Goal: Task Accomplishment & Management: Use online tool/utility

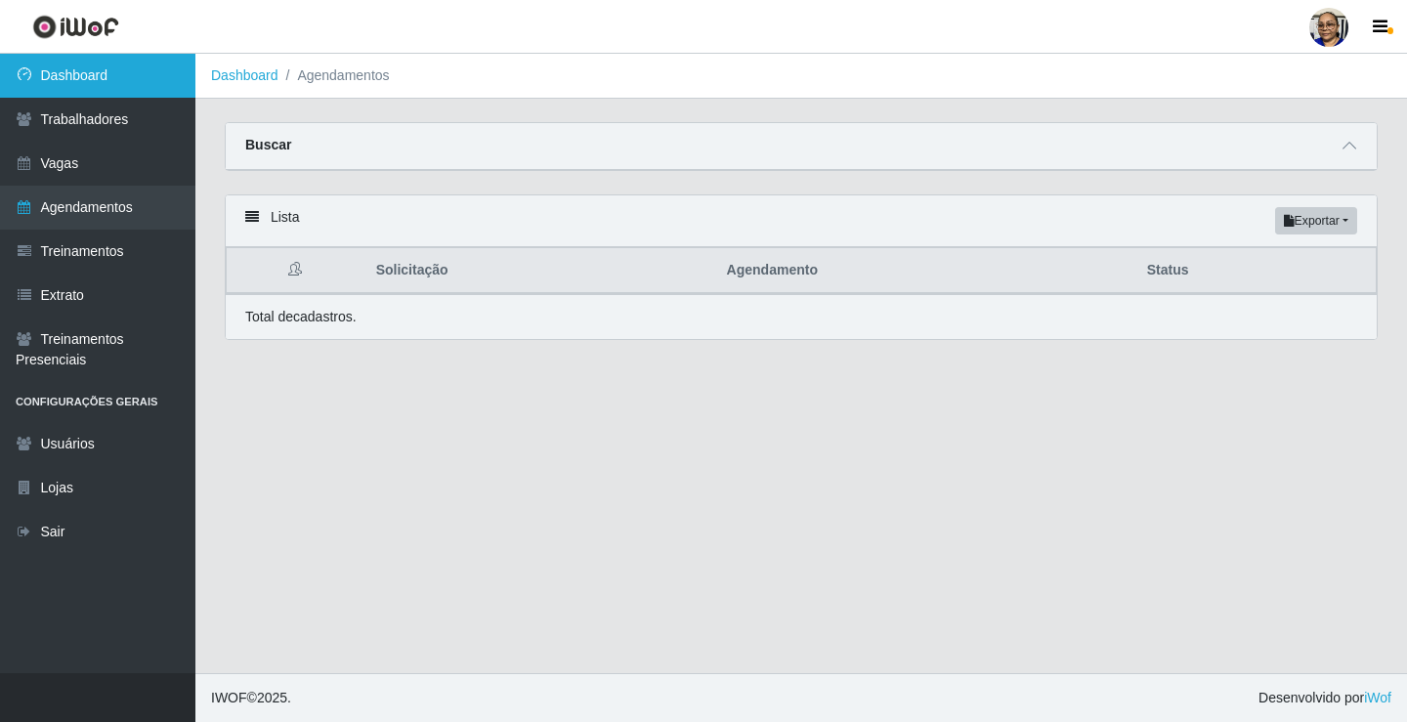
click at [177, 72] on link "Dashboard" at bounding box center [97, 76] width 195 height 44
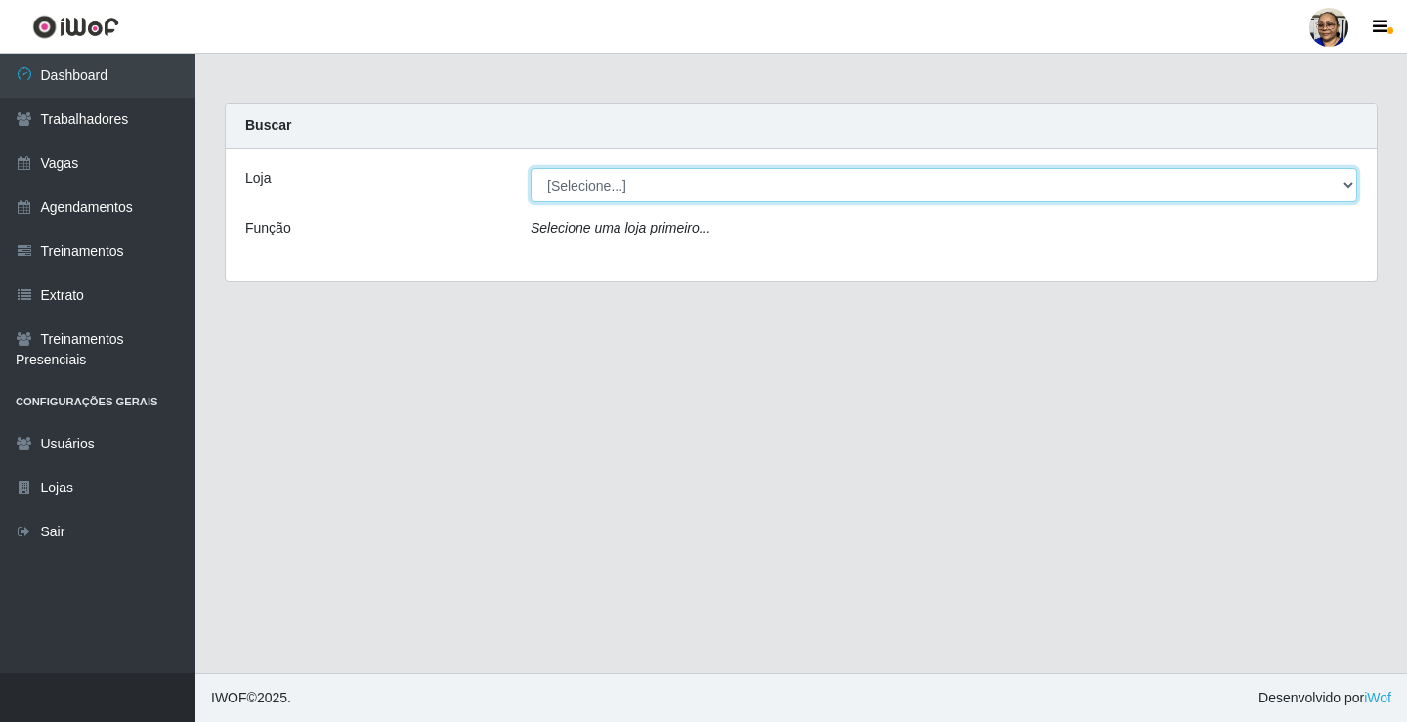
click at [1342, 184] on select "[Selecione...] Mercadinho [GEOGRAPHIC_DATA]" at bounding box center [943, 185] width 826 height 34
select select "345"
click at [530, 168] on select "[Selecione...] Mercadinho [GEOGRAPHIC_DATA]" at bounding box center [943, 185] width 826 height 34
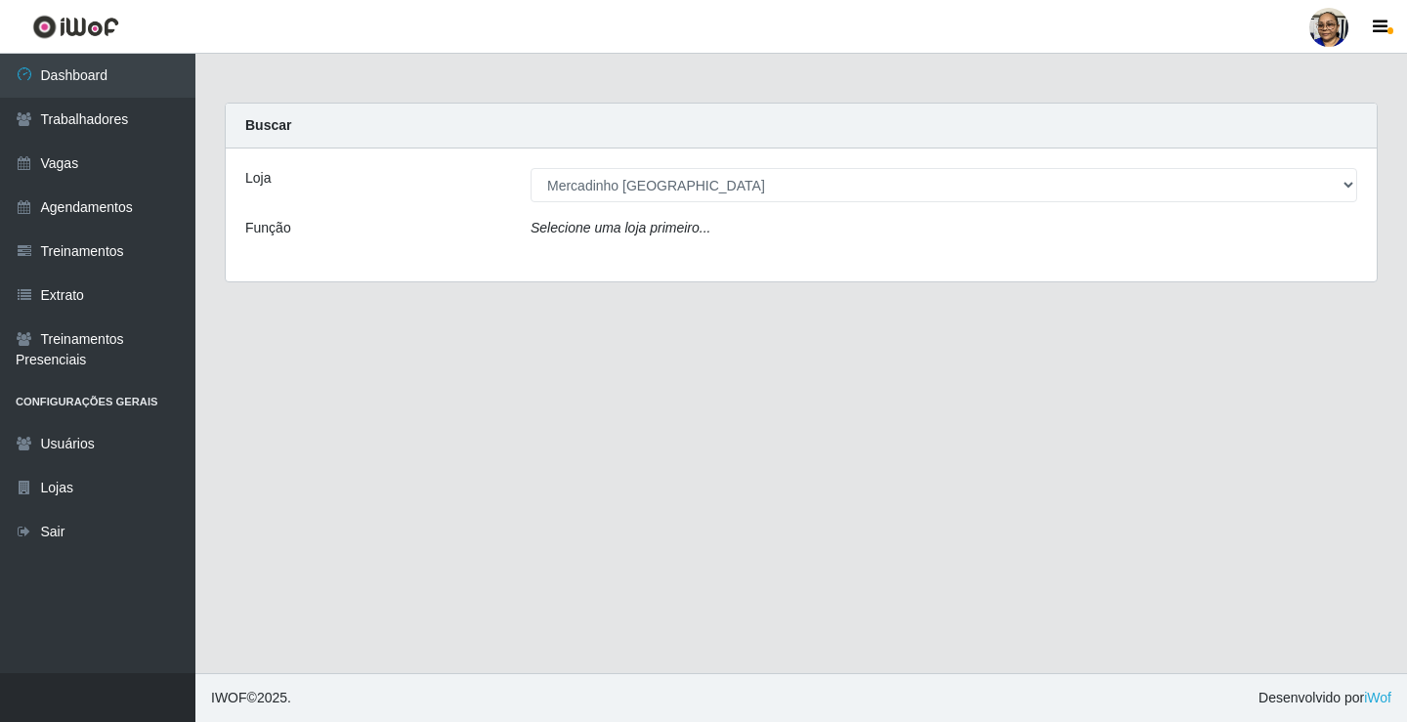
click at [958, 254] on div "Loja [Selecione...] Mercadinho São Francisco Função Selecione uma loja primeiro…" at bounding box center [801, 214] width 1151 height 133
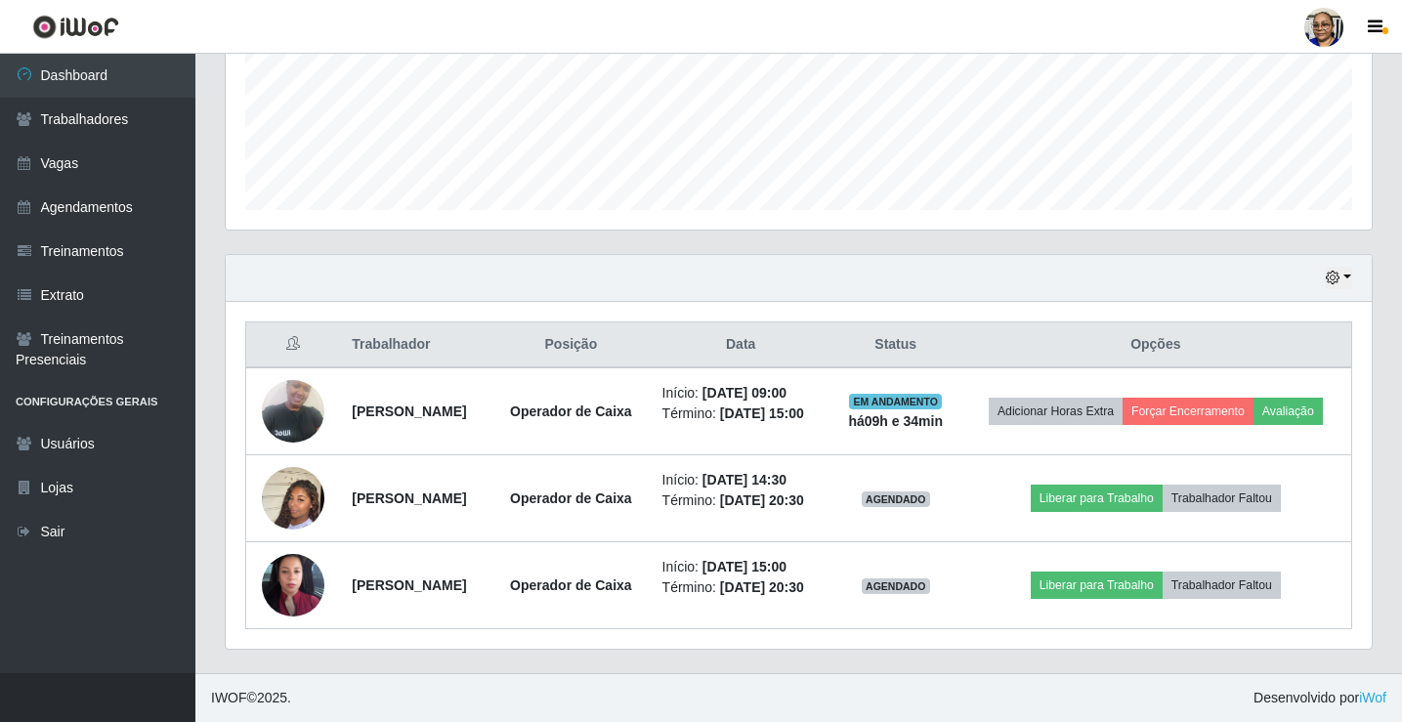
scroll to position [532, 0]
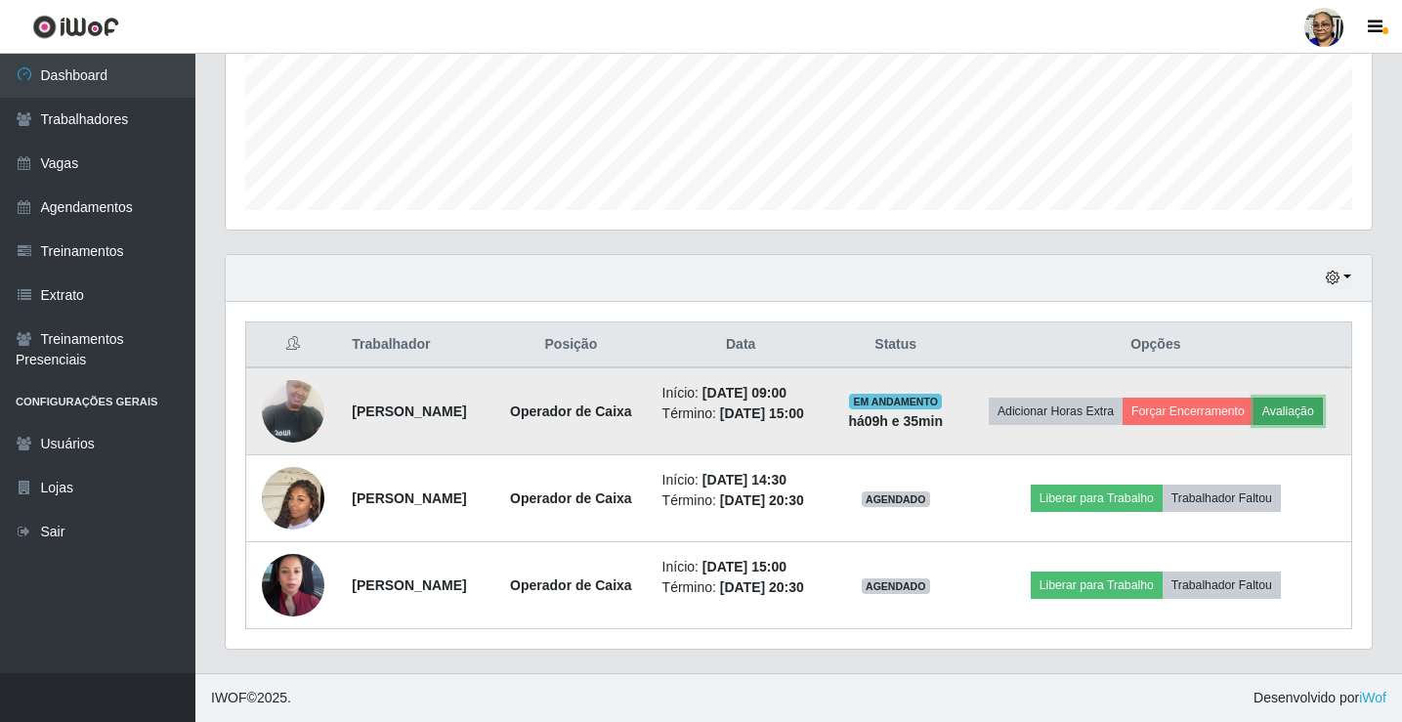
click at [1253, 398] on button "Avaliação" at bounding box center [1287, 411] width 69 height 27
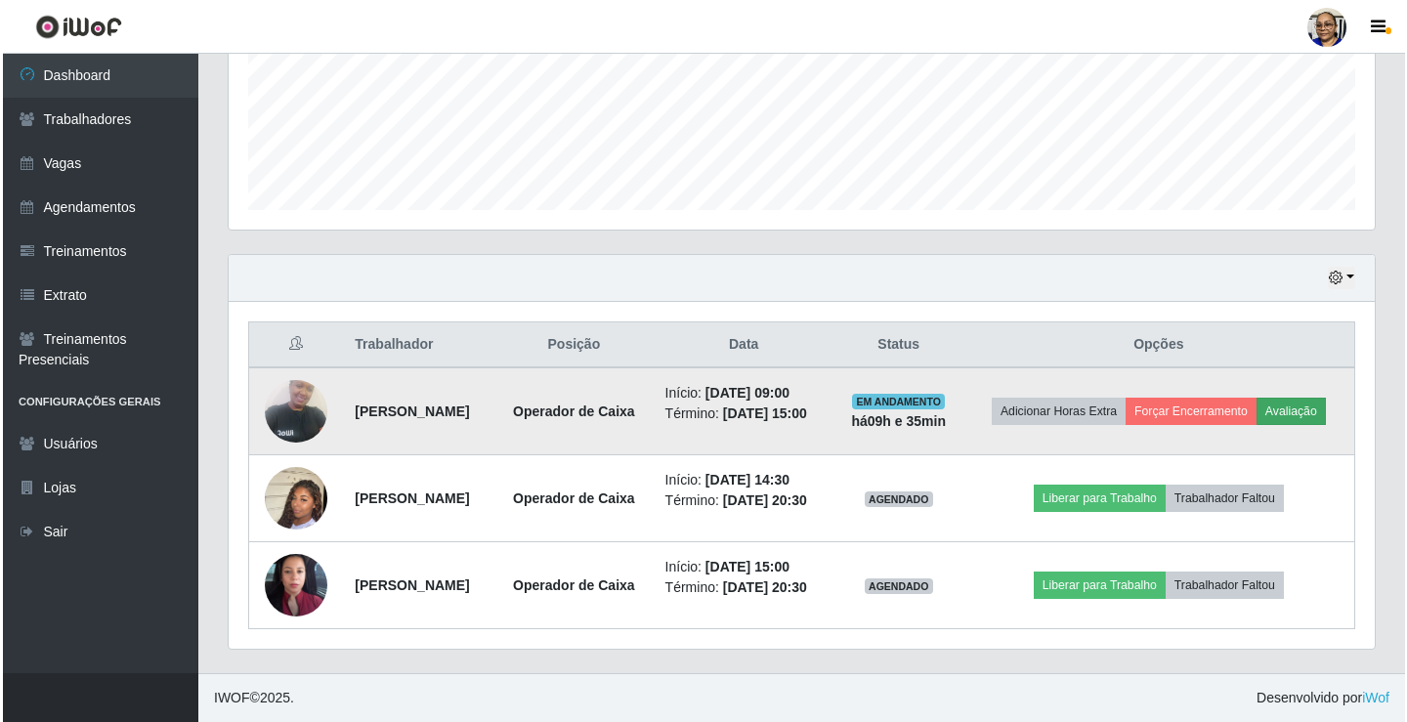
scroll to position [405, 1134]
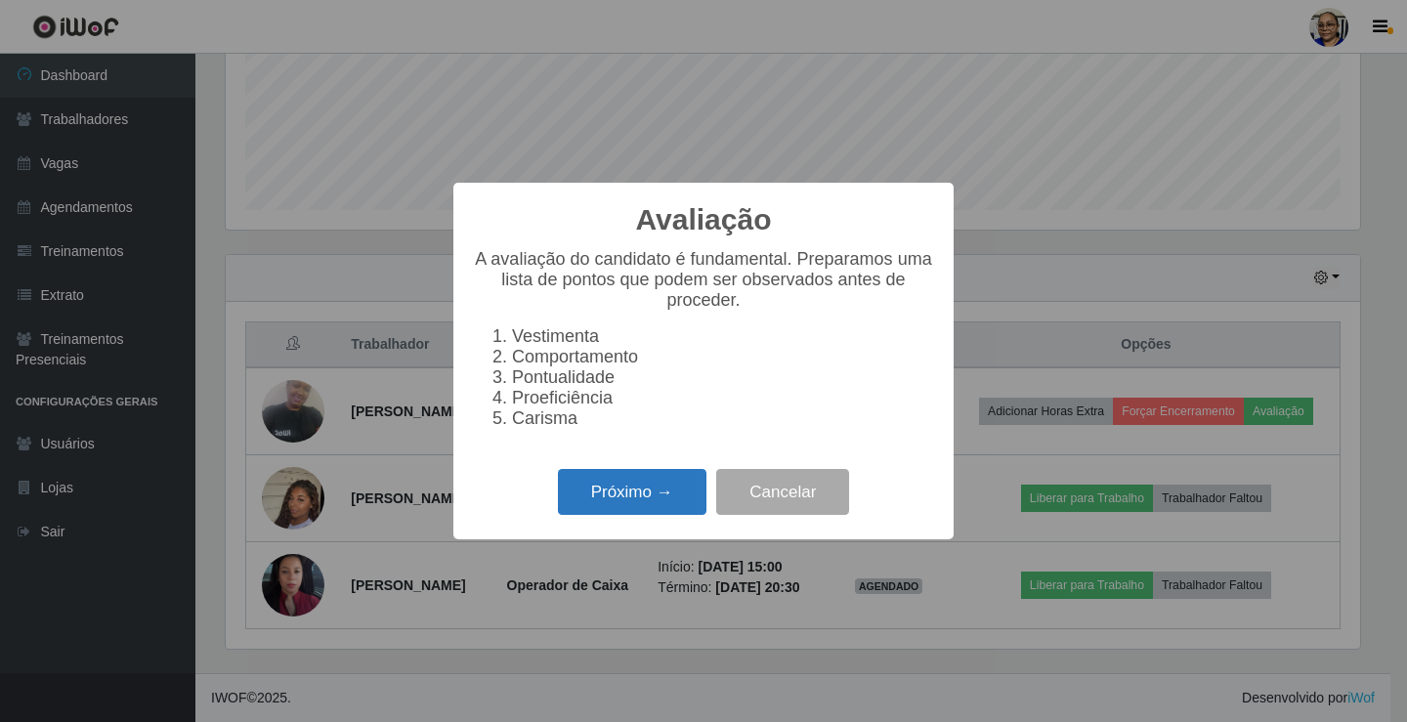
click at [649, 504] on button "Próximo →" at bounding box center [632, 492] width 148 height 46
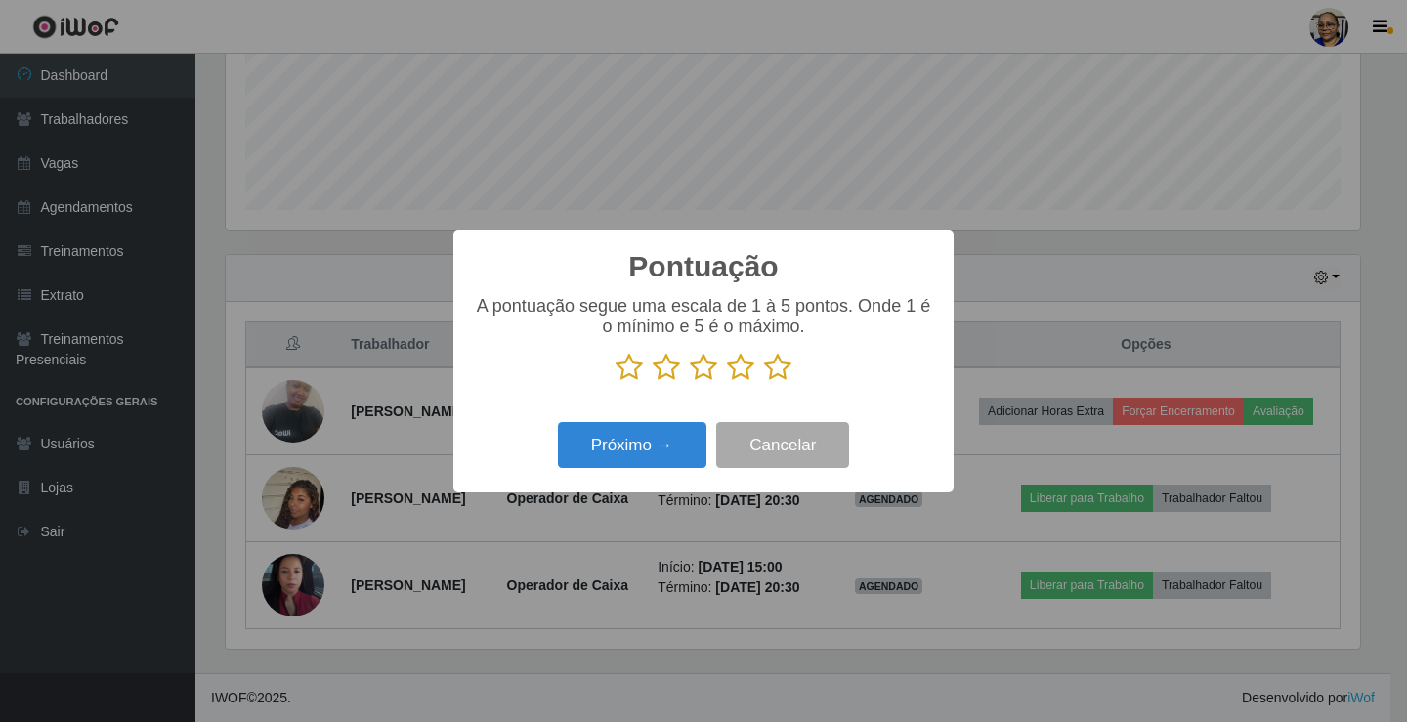
click at [775, 369] on icon at bounding box center [777, 367] width 27 height 29
click at [764, 382] on input "radio" at bounding box center [764, 382] width 0 height 0
click at [642, 442] on button "Próximo →" at bounding box center [632, 445] width 148 height 46
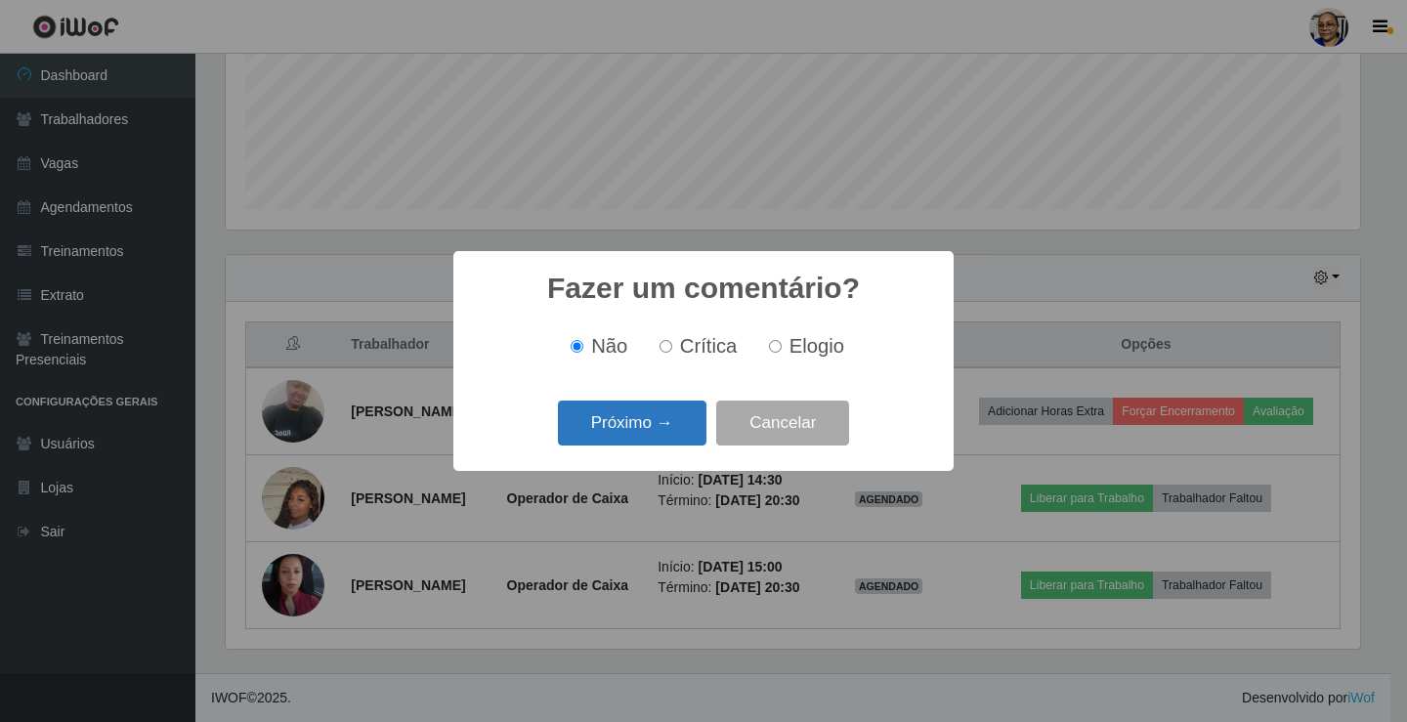
click at [642, 440] on button "Próximo →" at bounding box center [632, 424] width 148 height 46
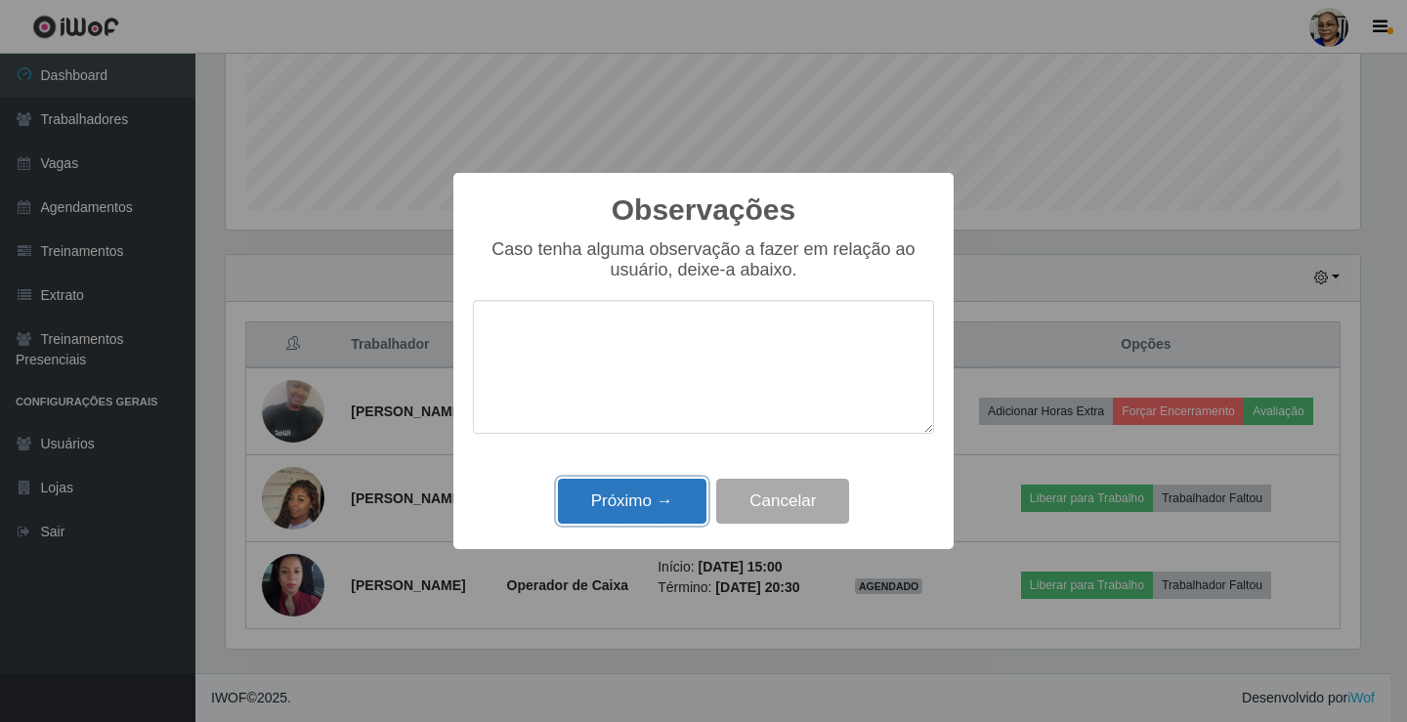
click at [657, 496] on button "Próximo →" at bounding box center [632, 502] width 148 height 46
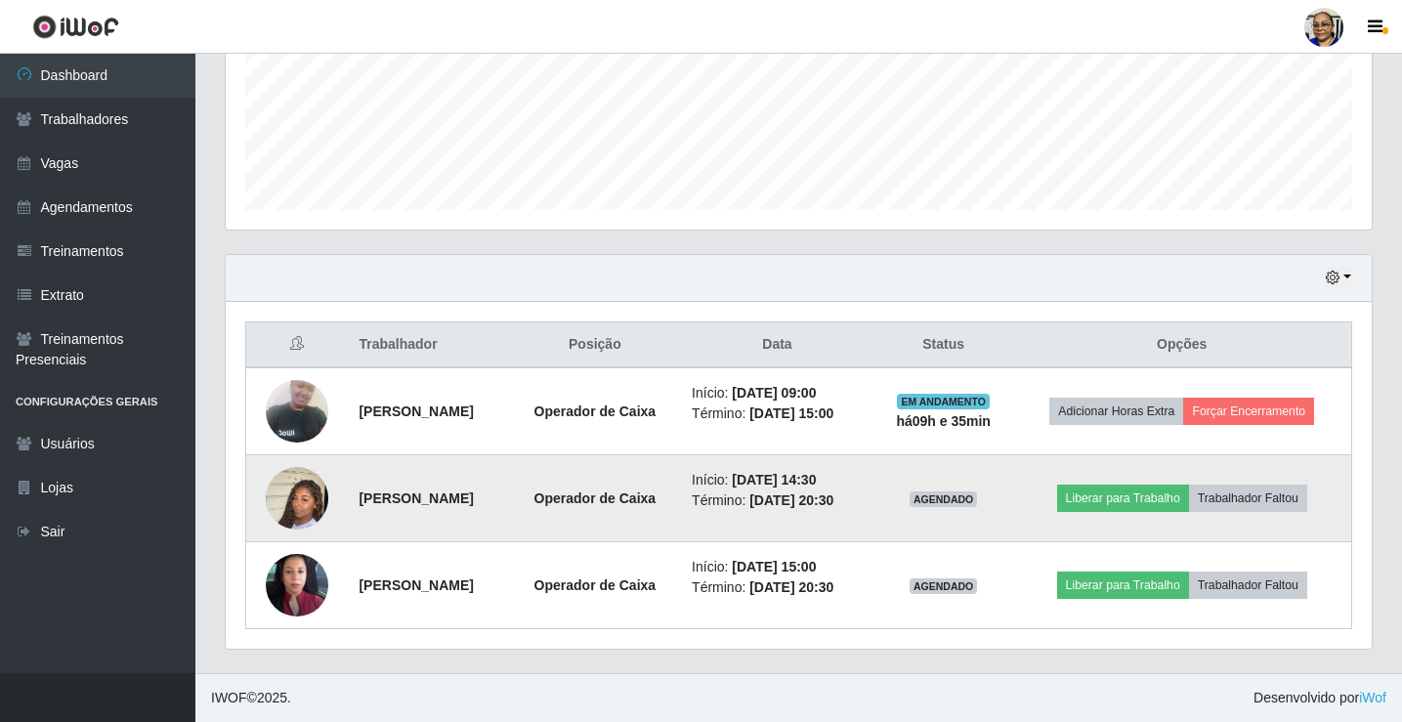
scroll to position [488, 0]
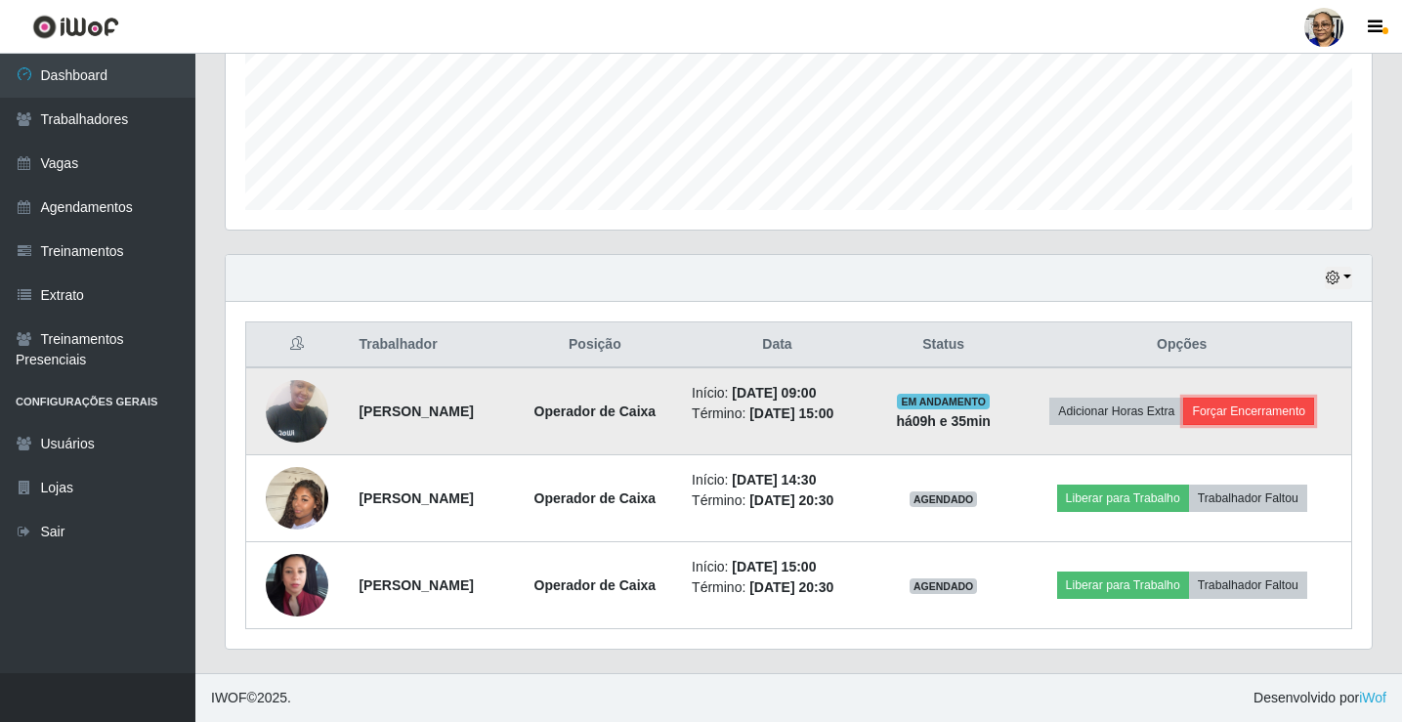
click at [1263, 413] on button "Forçar Encerramento" at bounding box center [1248, 411] width 131 height 27
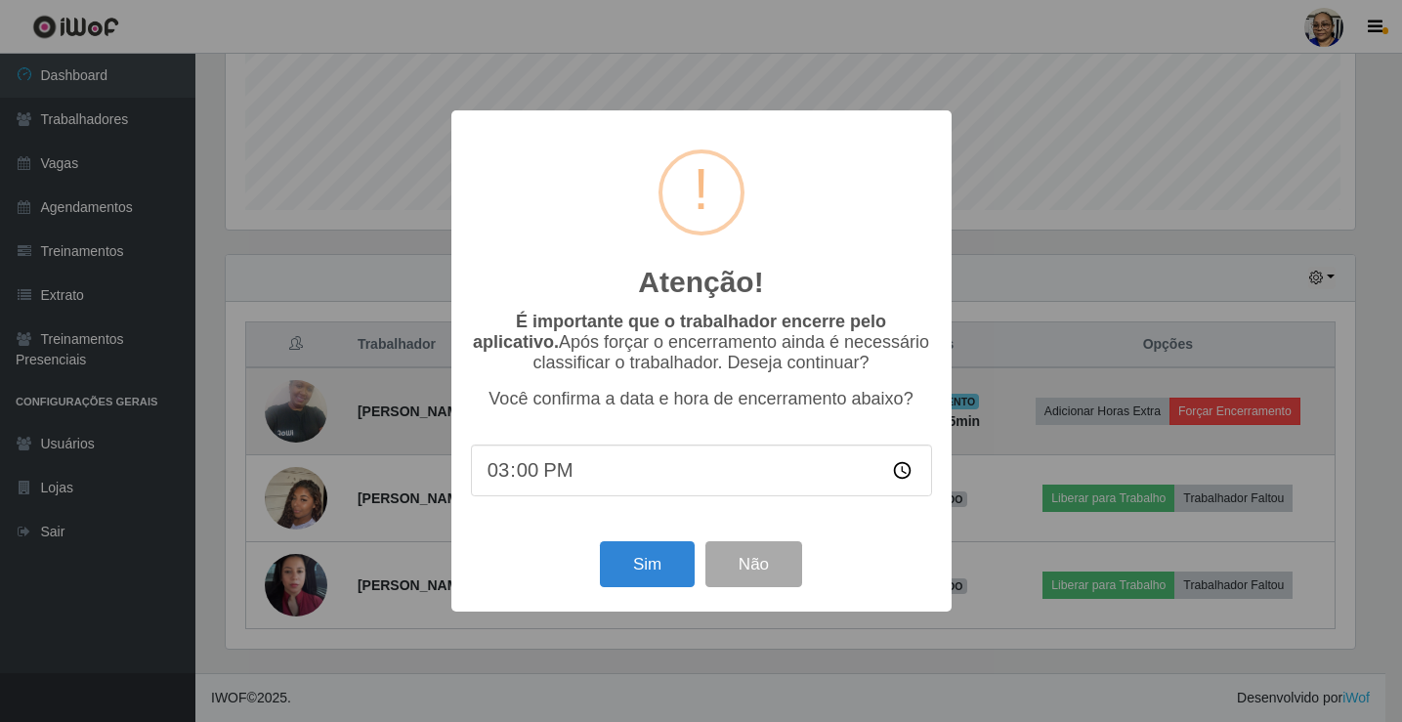
scroll to position [405, 1134]
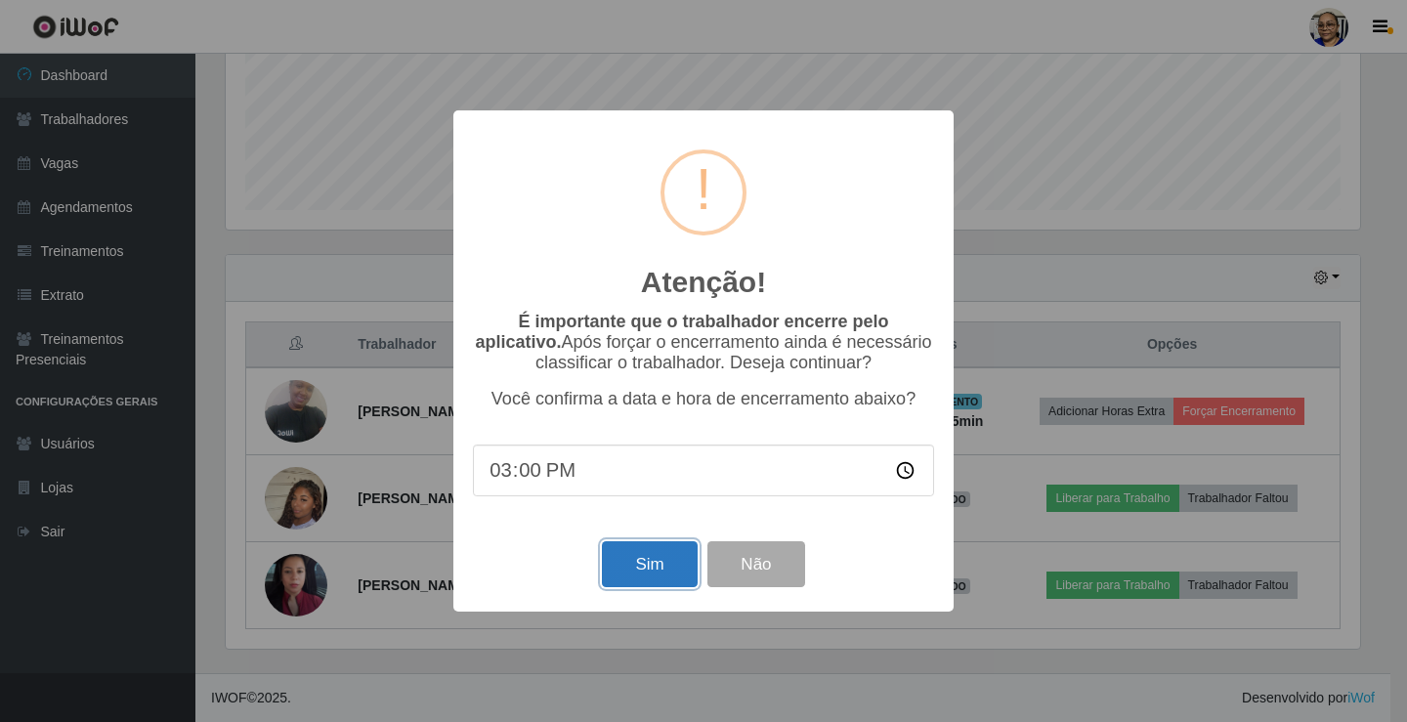
click at [656, 563] on button "Sim" at bounding box center [649, 564] width 95 height 46
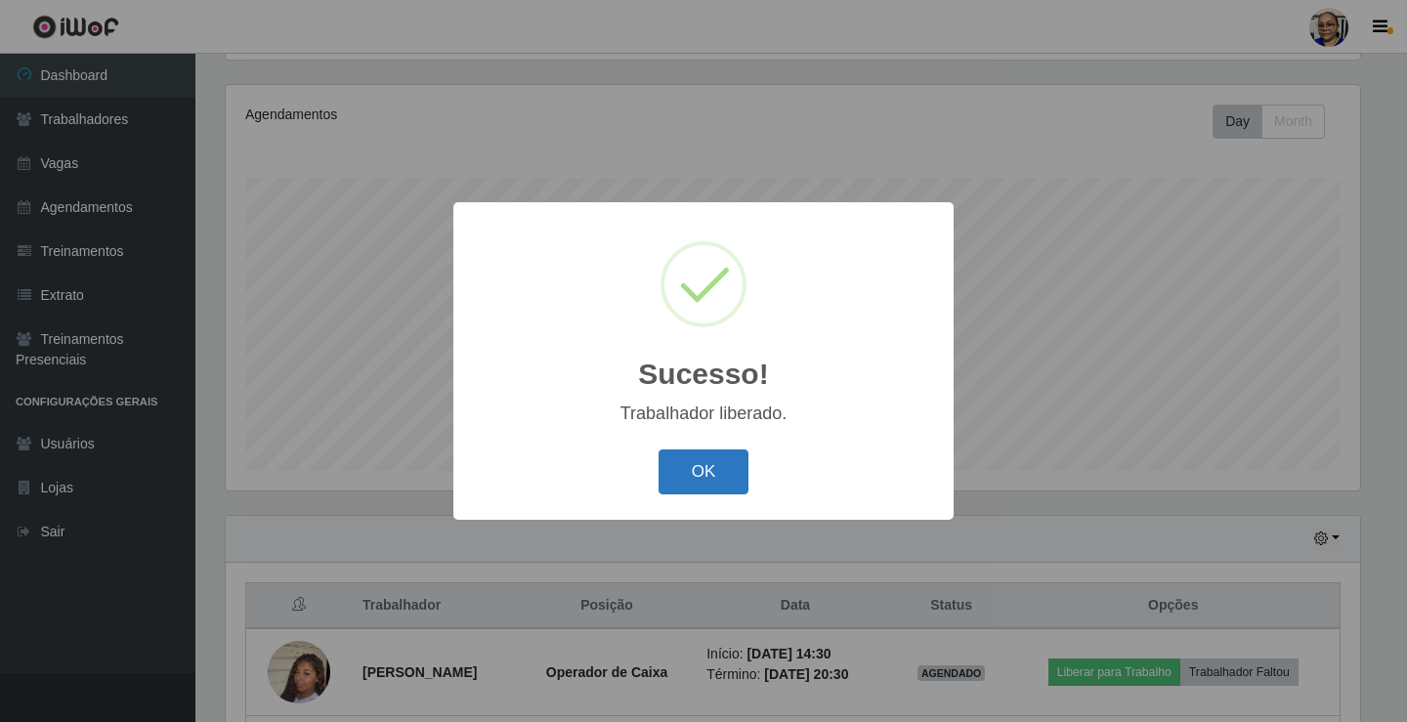
click at [735, 470] on button "OK" at bounding box center [703, 472] width 91 height 46
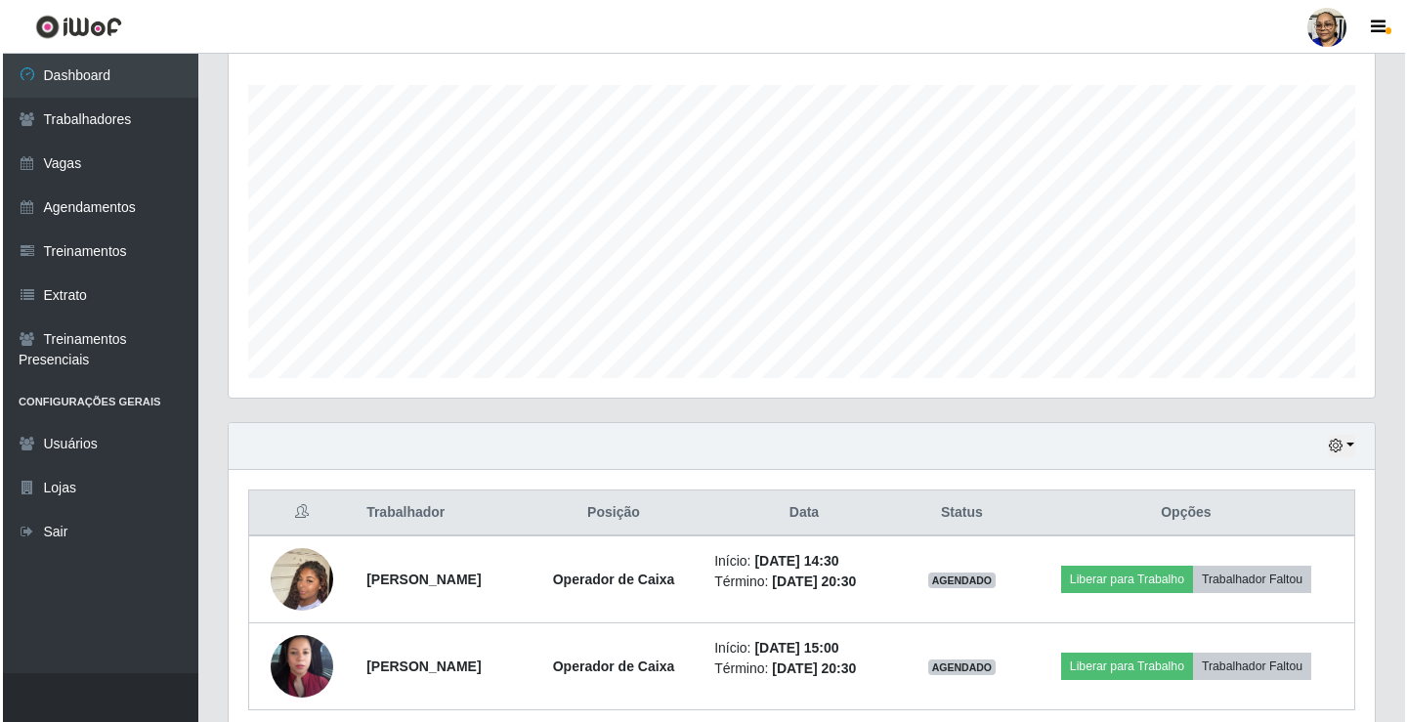
scroll to position [402, 0]
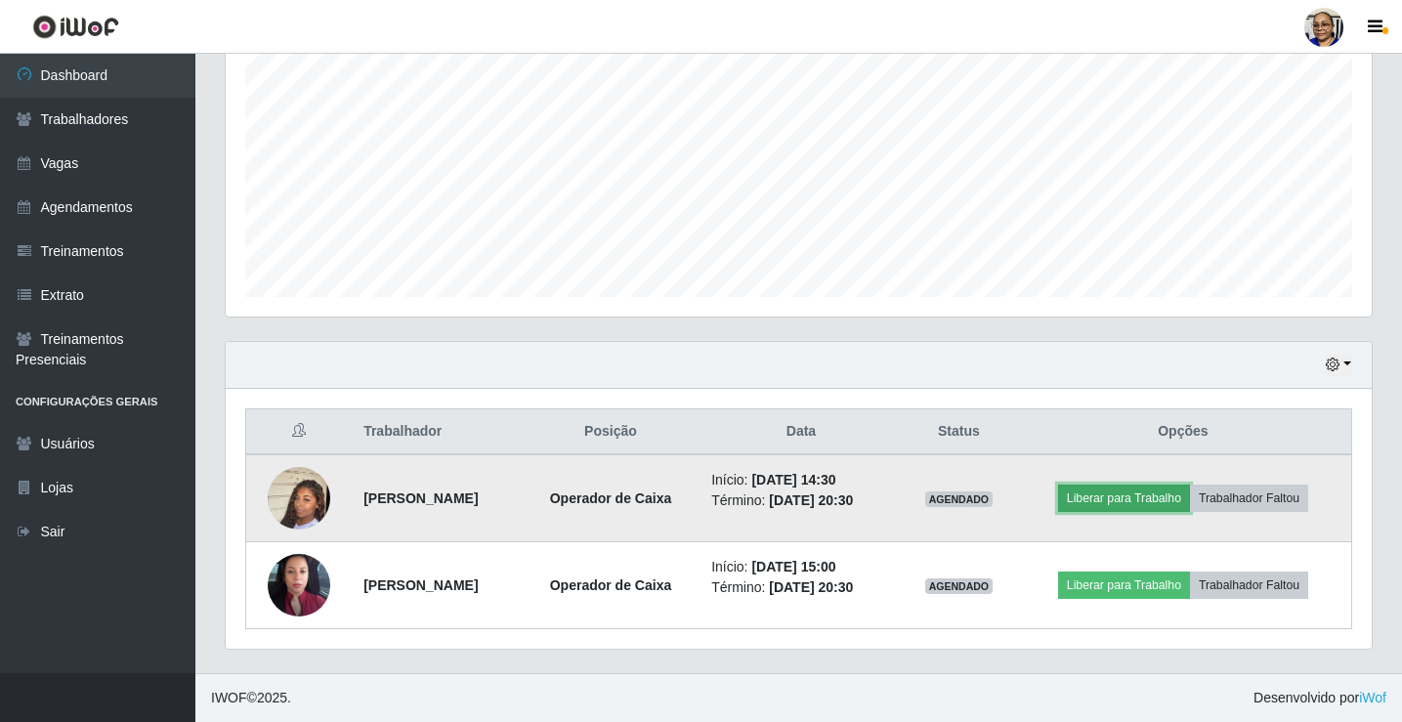
click at [1175, 500] on button "Liberar para Trabalho" at bounding box center [1124, 498] width 132 height 27
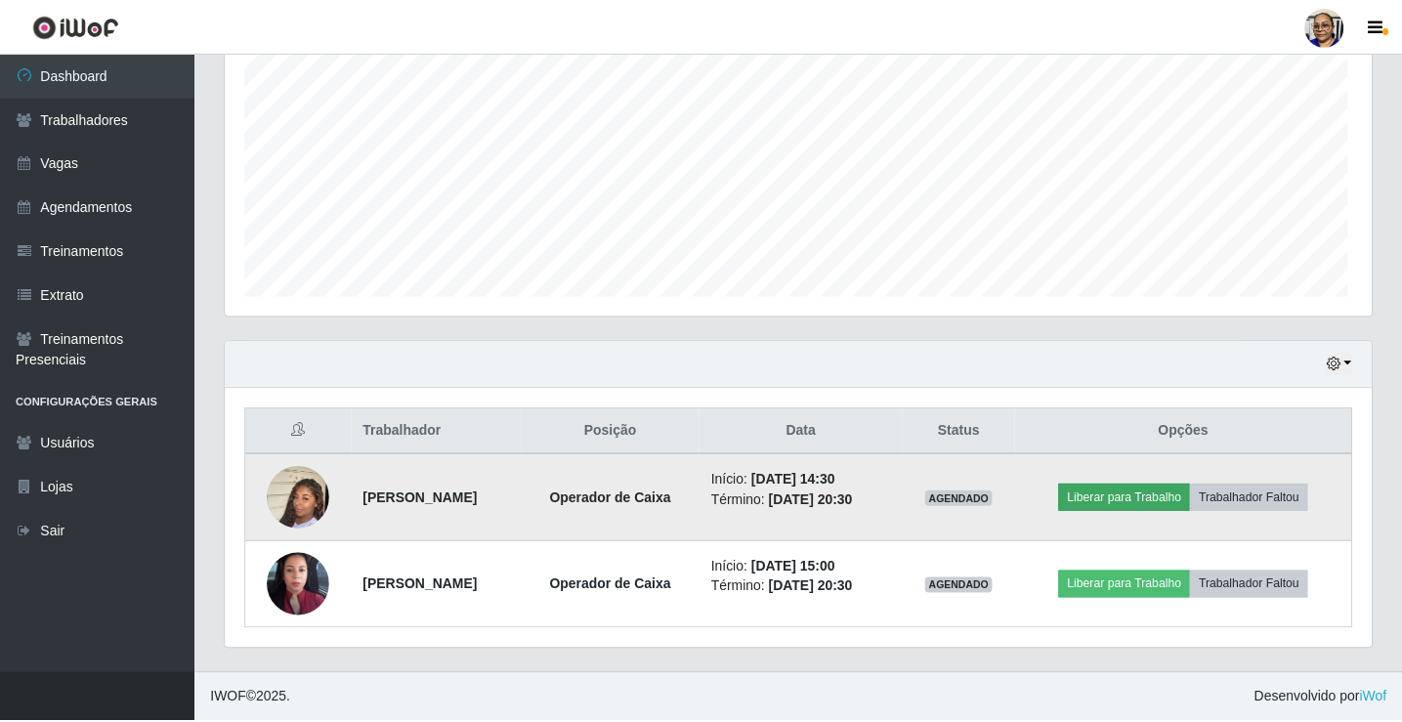
scroll to position [405, 1134]
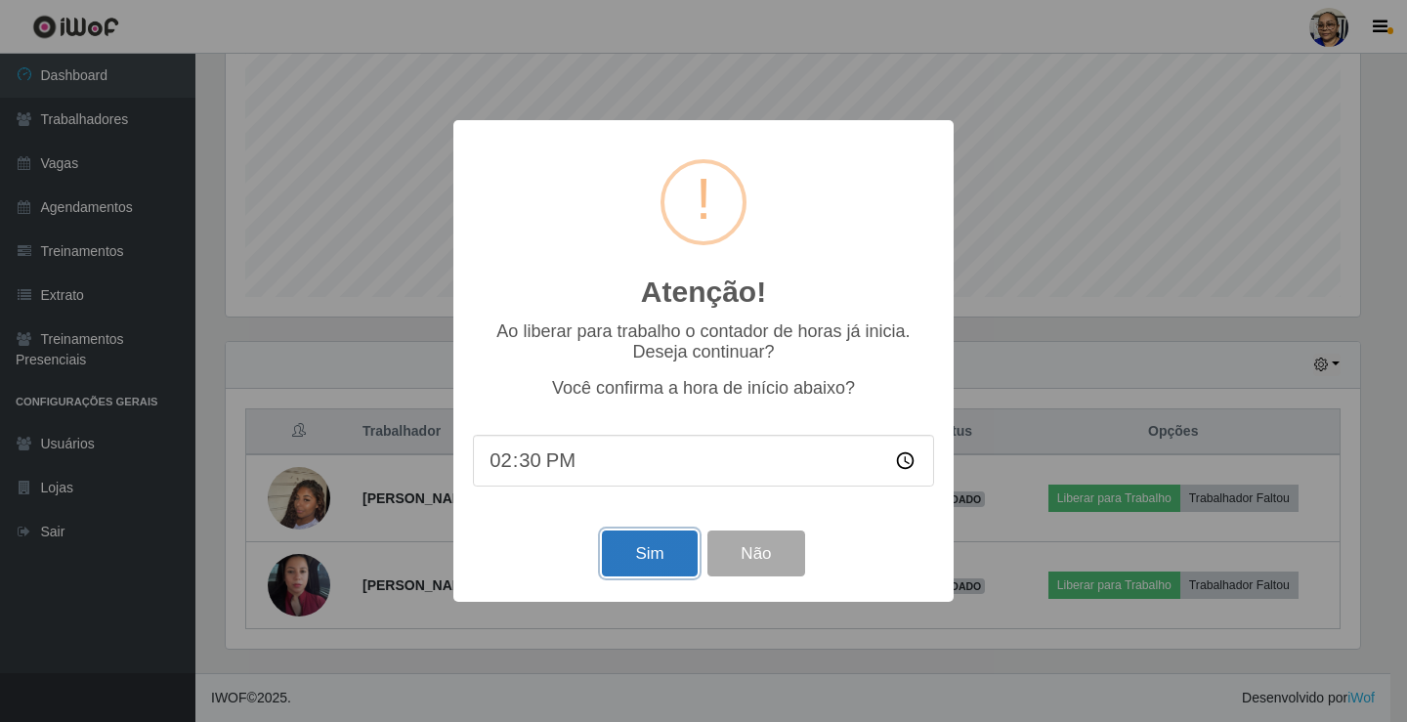
click at [668, 561] on button "Sim" at bounding box center [649, 553] width 95 height 46
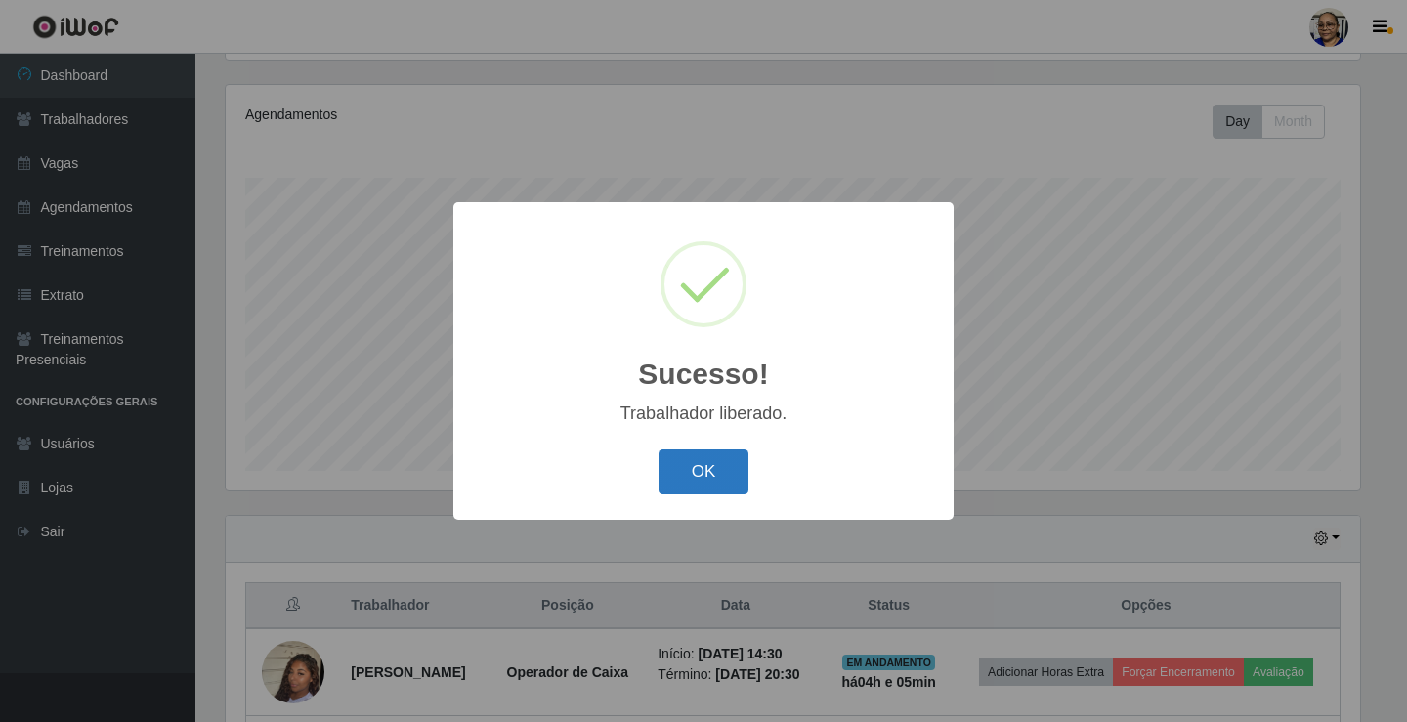
click at [718, 468] on button "OK" at bounding box center [703, 472] width 91 height 46
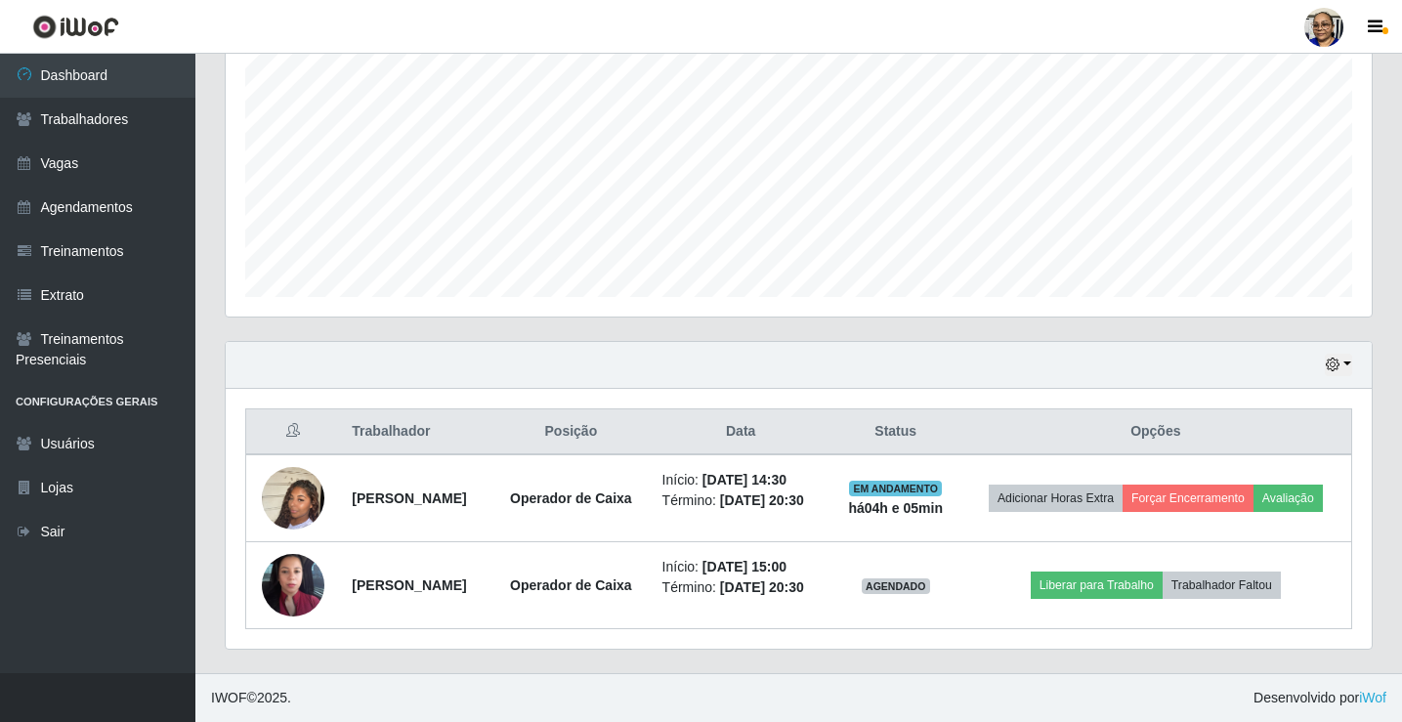
scroll to position [431, 0]
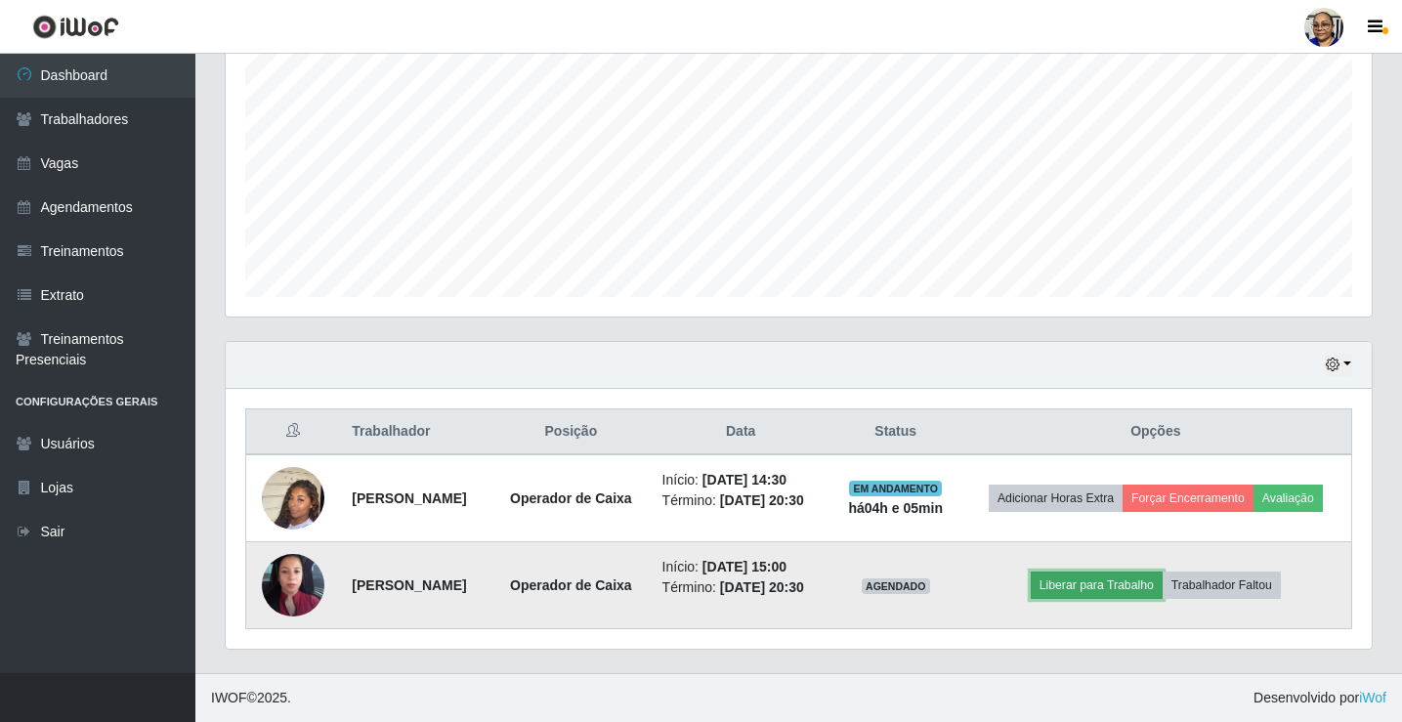
click at [1095, 571] on button "Liberar para Trabalho" at bounding box center [1097, 584] width 132 height 27
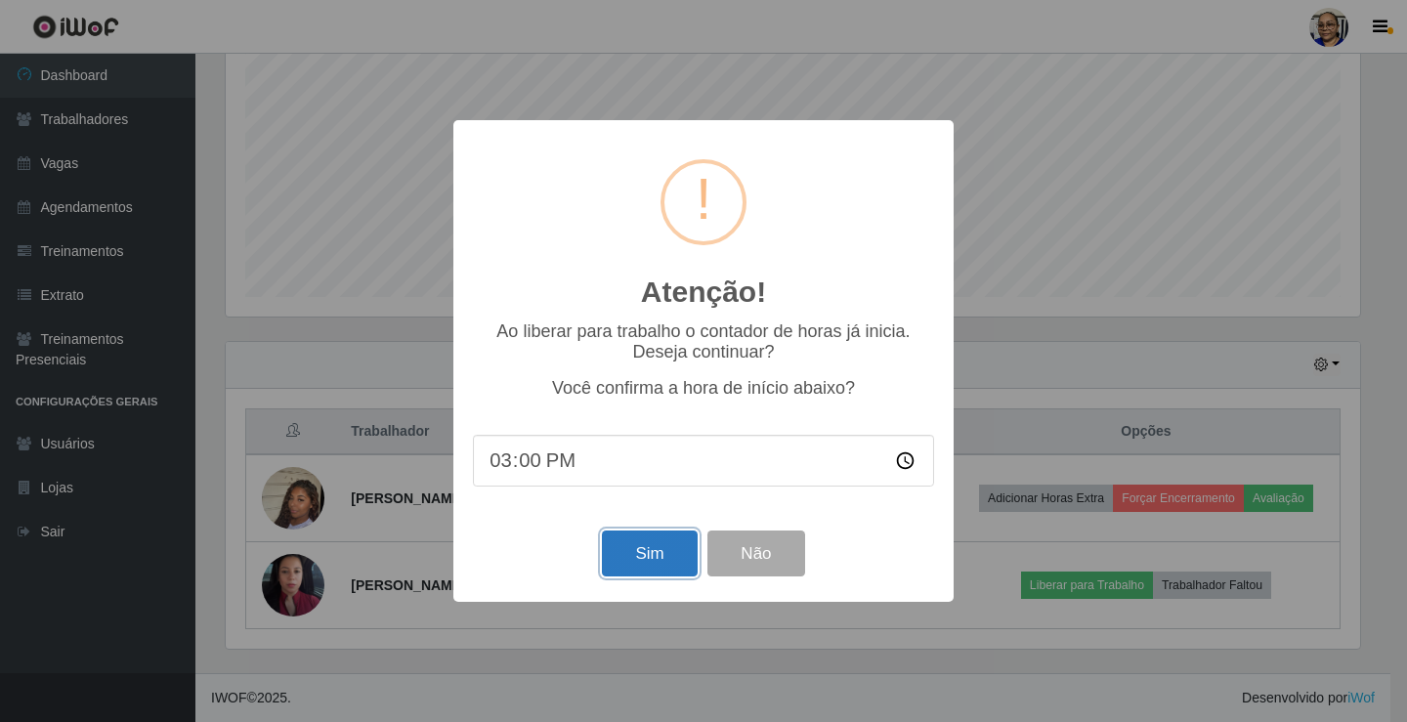
click at [648, 566] on button "Sim" at bounding box center [649, 553] width 95 height 46
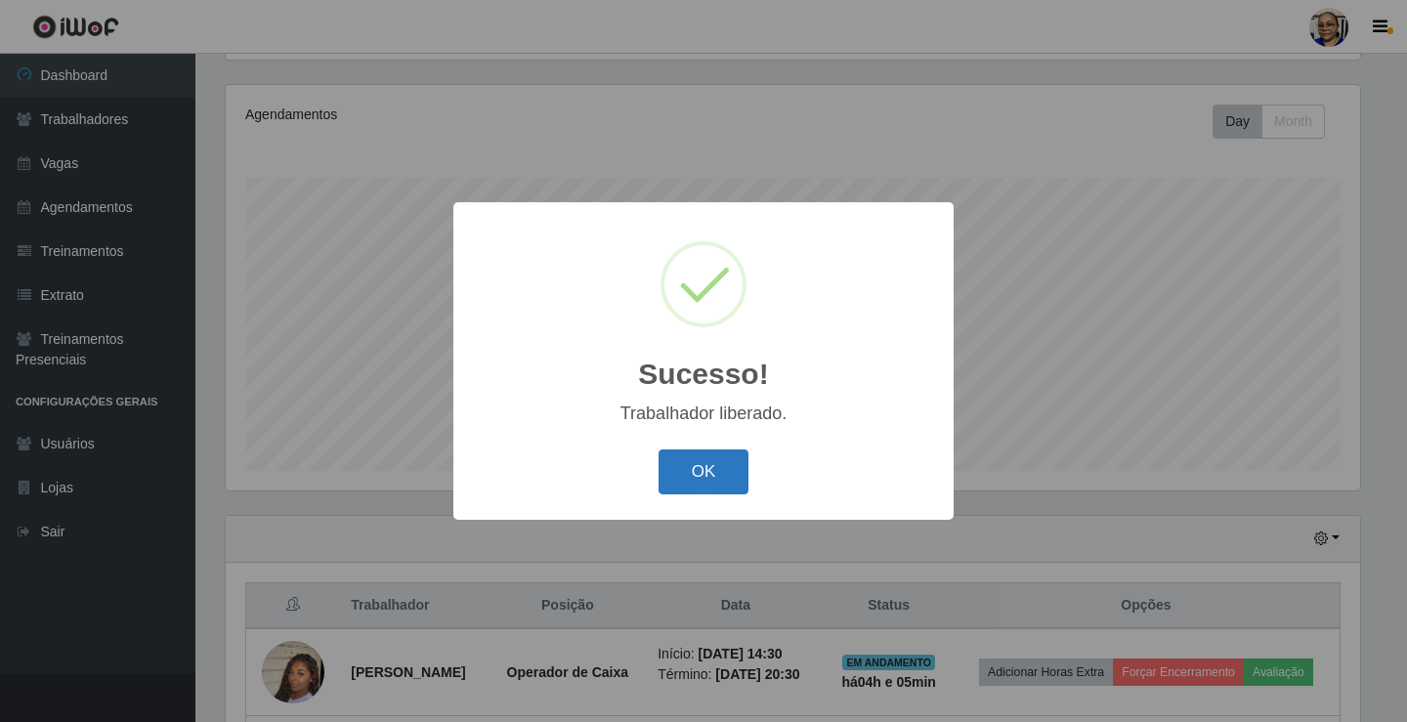
click at [719, 464] on button "OK" at bounding box center [703, 472] width 91 height 46
